Goal: Task Accomplishment & Management: Use online tool/utility

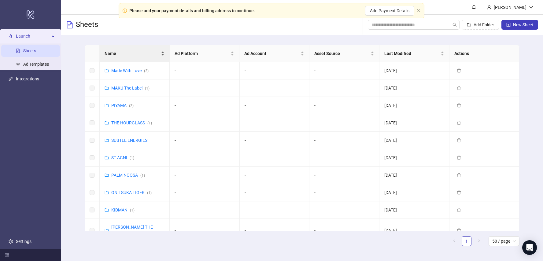
click at [139, 55] on span "Name" at bounding box center [132, 53] width 55 height 7
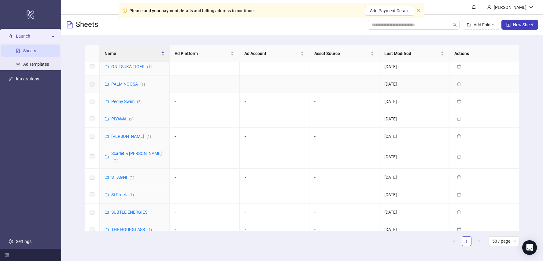
scroll to position [488, 0]
click at [129, 228] on link "THE HOURGLASS ( 1 )" at bounding box center [131, 230] width 41 height 5
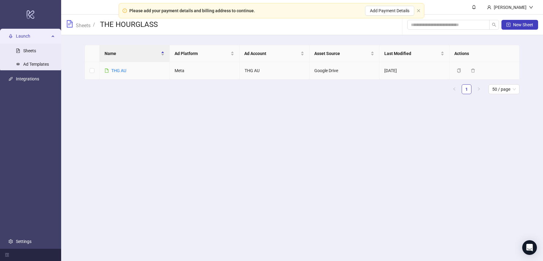
click at [120, 70] on link "THG AU" at bounding box center [118, 70] width 15 height 5
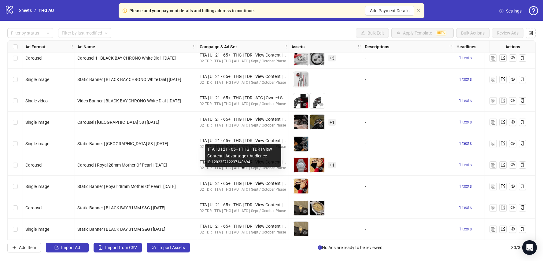
scroll to position [416, 0]
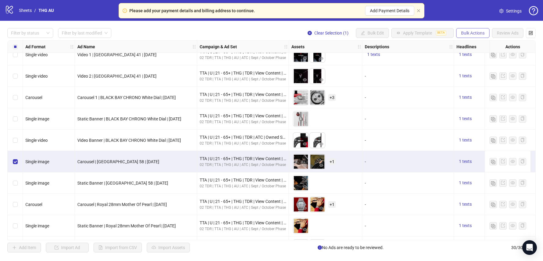
click at [479, 31] on span "Bulk Actions" at bounding box center [473, 33] width 24 height 5
click at [486, 64] on span "Duplicate with assets" at bounding box center [482, 64] width 42 height 7
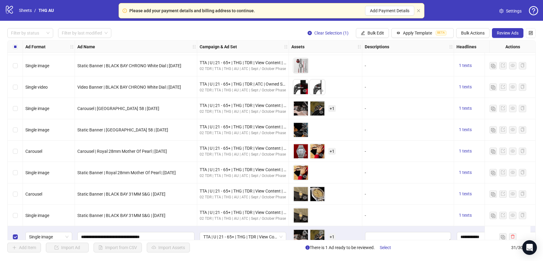
scroll to position [479, 0]
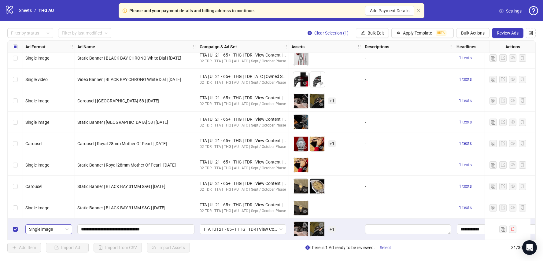
click at [64, 229] on span "Single image" at bounding box center [48, 229] width 39 height 9
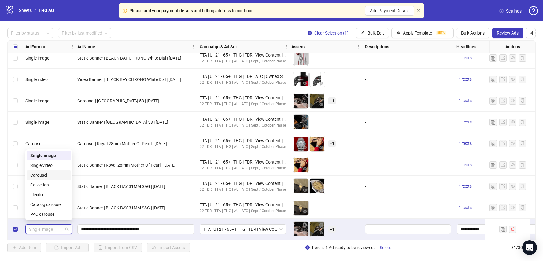
click at [56, 174] on div "Carousel" at bounding box center [48, 175] width 37 height 7
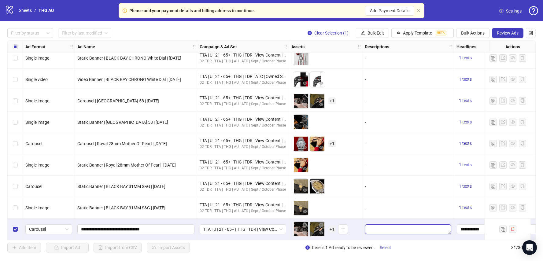
click at [403, 225] on textarea "Edit values" at bounding box center [408, 230] width 86 height 10
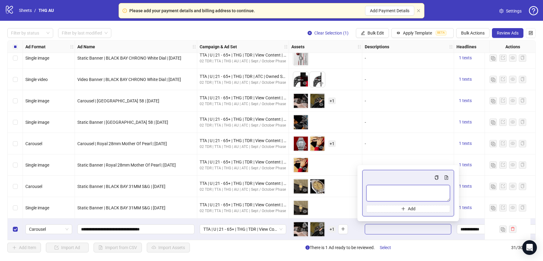
click at [388, 197] on textarea "Multi-text input container - paste or copy values" at bounding box center [409, 193] width 84 height 17
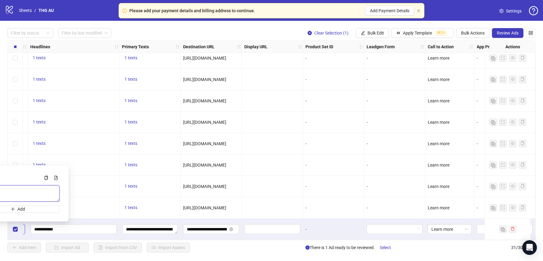
scroll to position [479, 477]
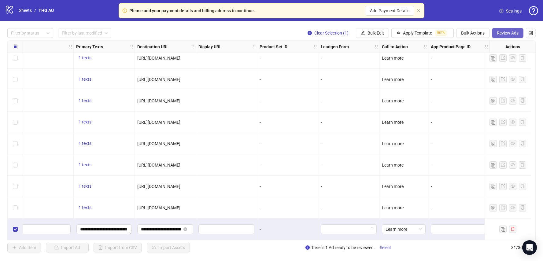
click at [502, 33] on span "Review Ads" at bounding box center [508, 33] width 22 height 5
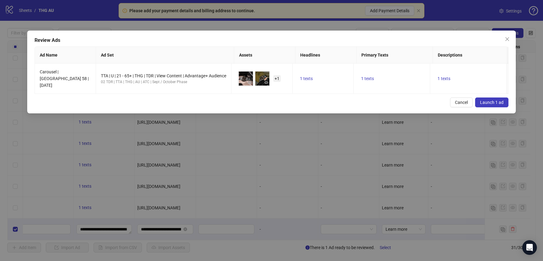
click at [488, 101] on span "Launch 1 ad" at bounding box center [492, 102] width 24 height 5
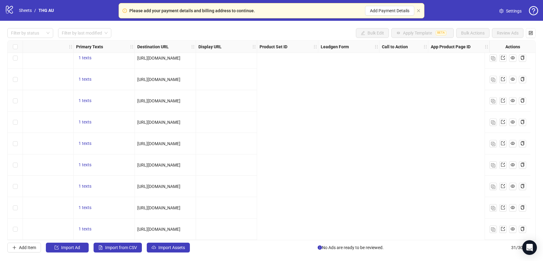
scroll to position [479, 0]
